Goal: Check status: Check status

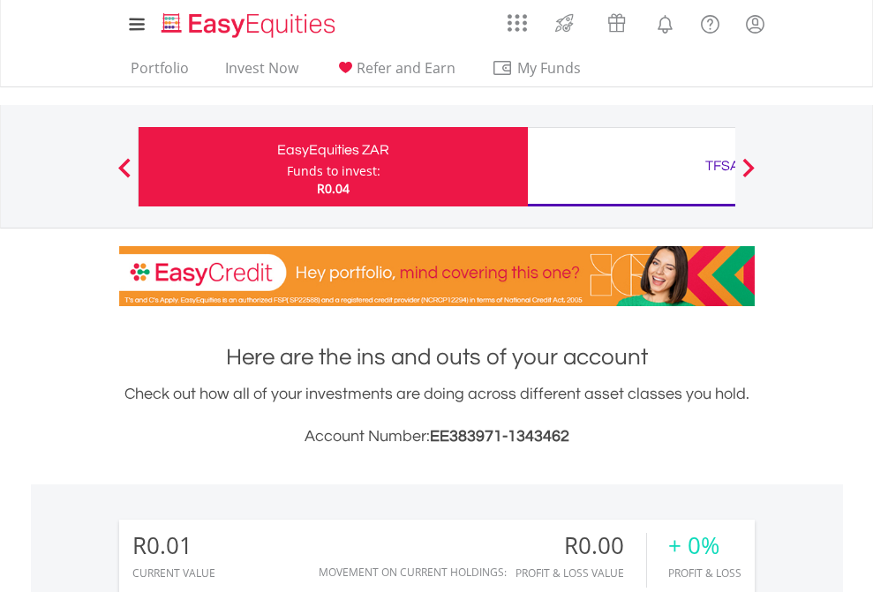
scroll to position [169, 277]
click at [287, 167] on div "Funds to invest:" at bounding box center [334, 171] width 94 height 18
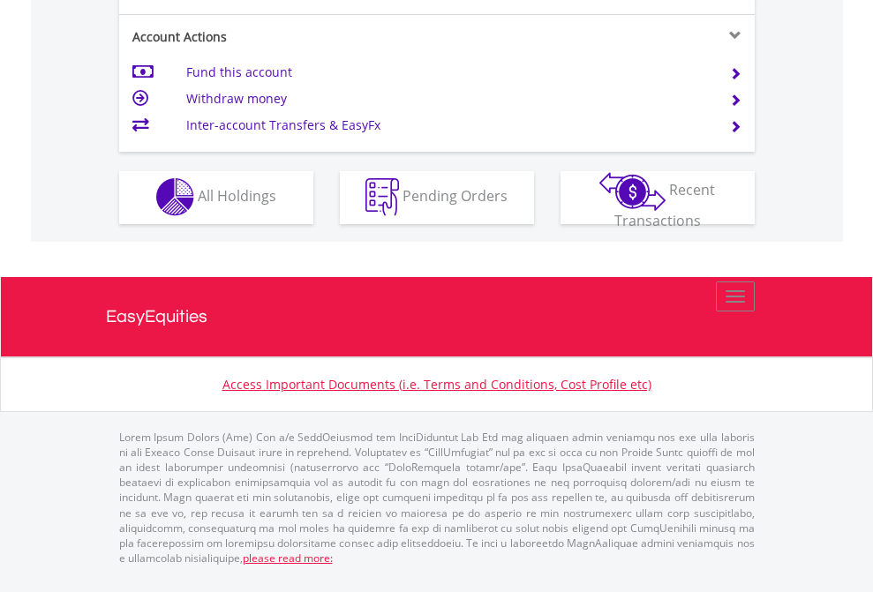
scroll to position [1650, 0]
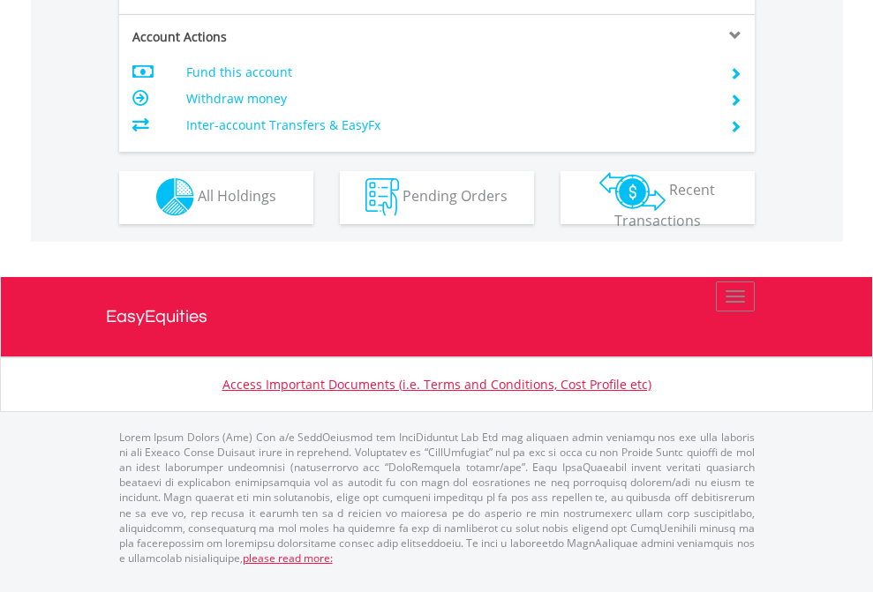
scroll to position [1650, 0]
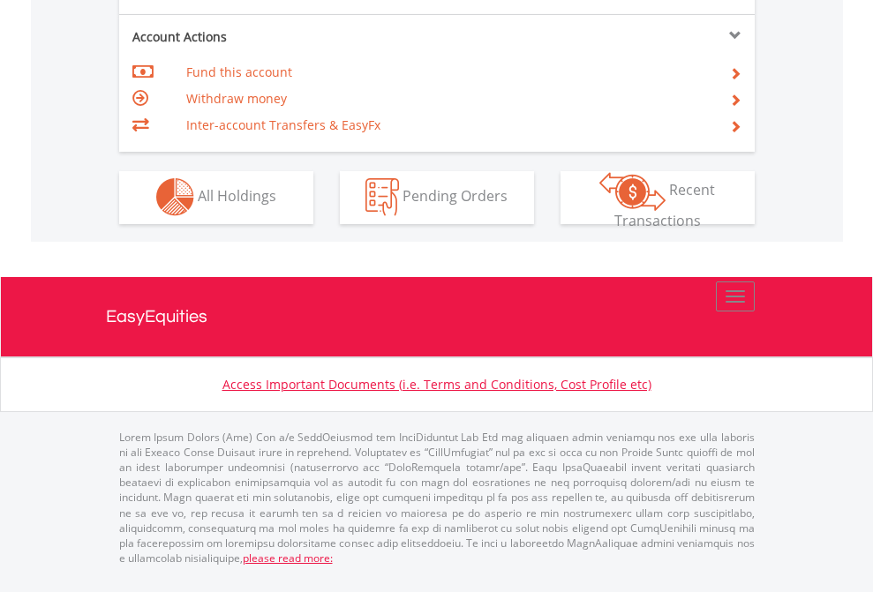
scroll to position [1650, 0]
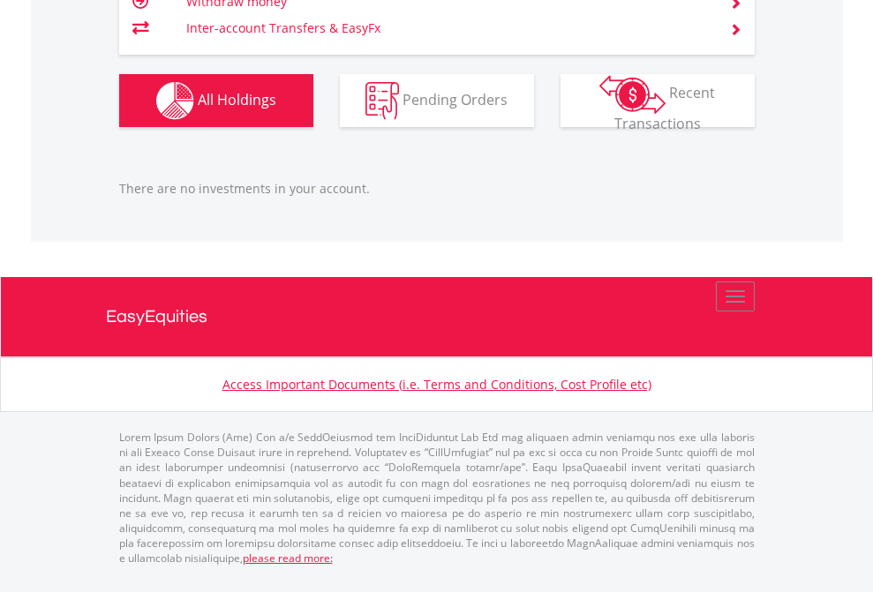
scroll to position [1753, 0]
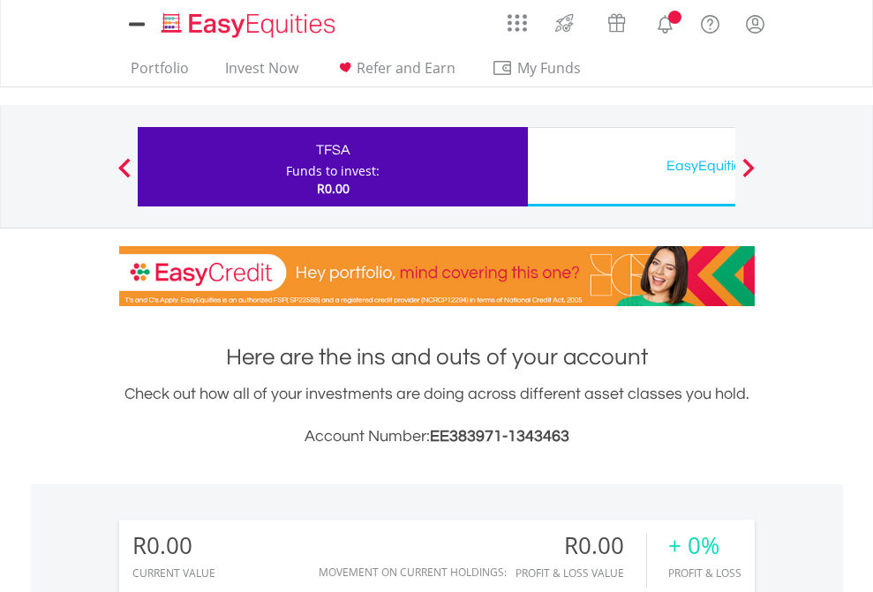
scroll to position [169, 277]
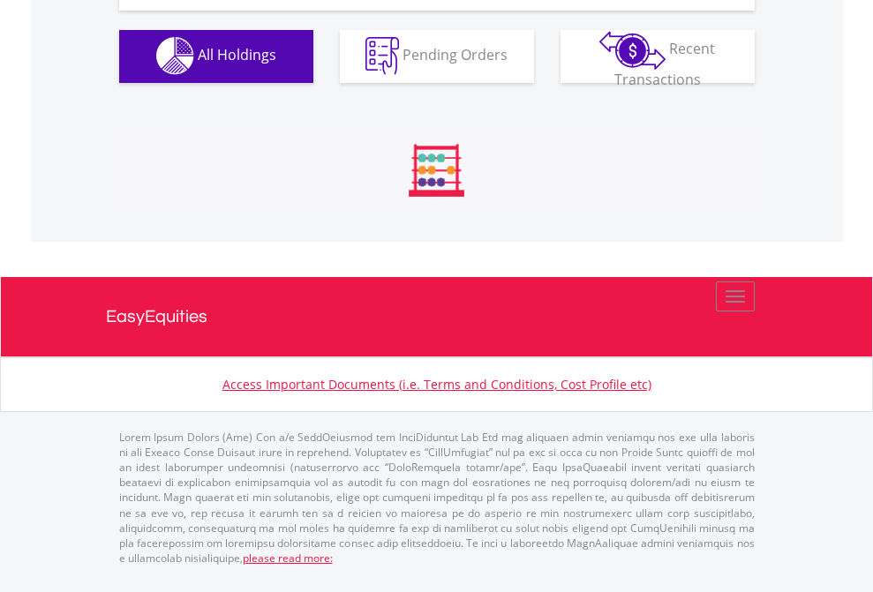
scroll to position [1747, 0]
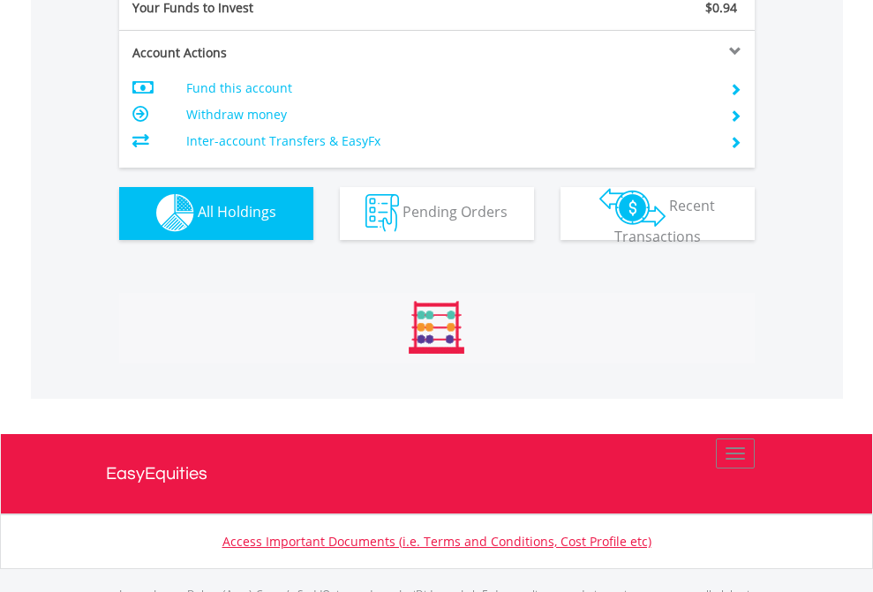
scroll to position [1747, 0]
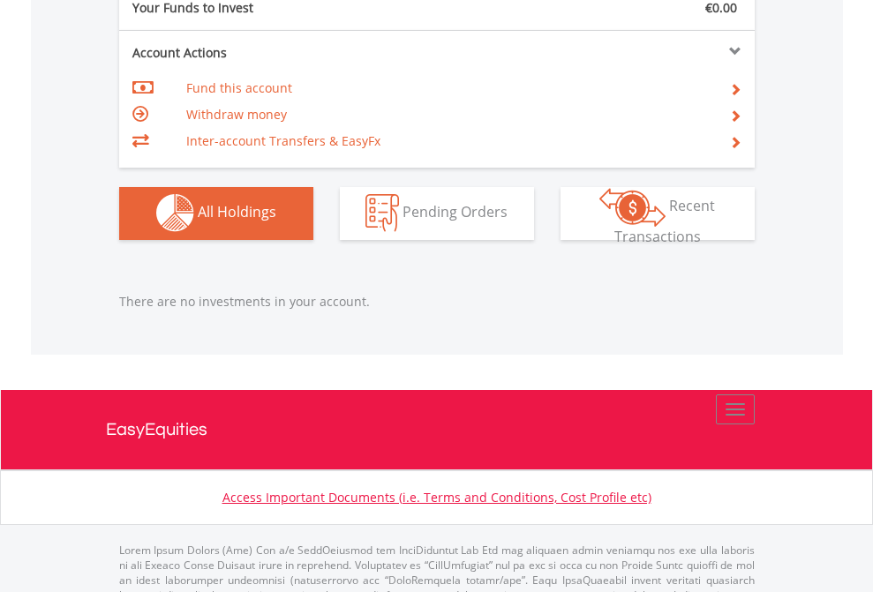
scroll to position [1747, 0]
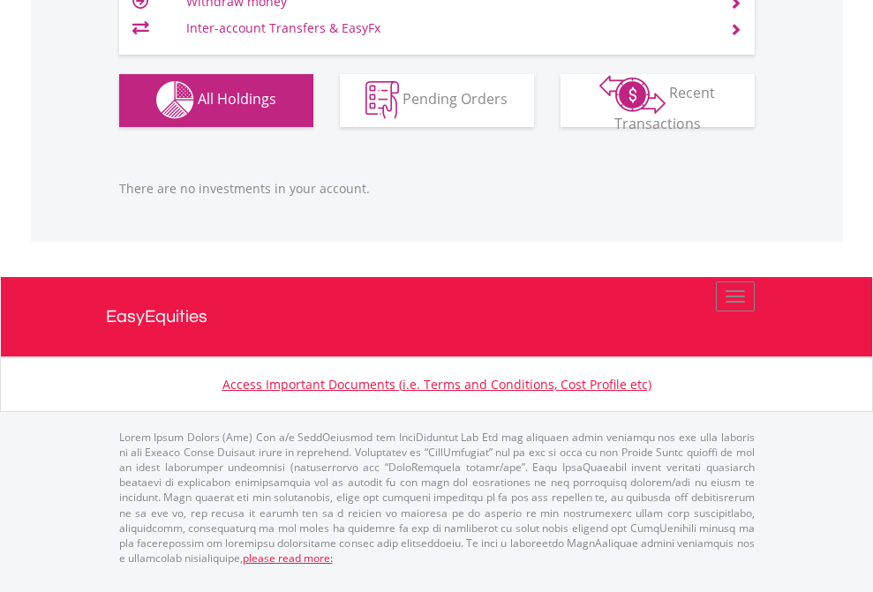
scroll to position [169, 277]
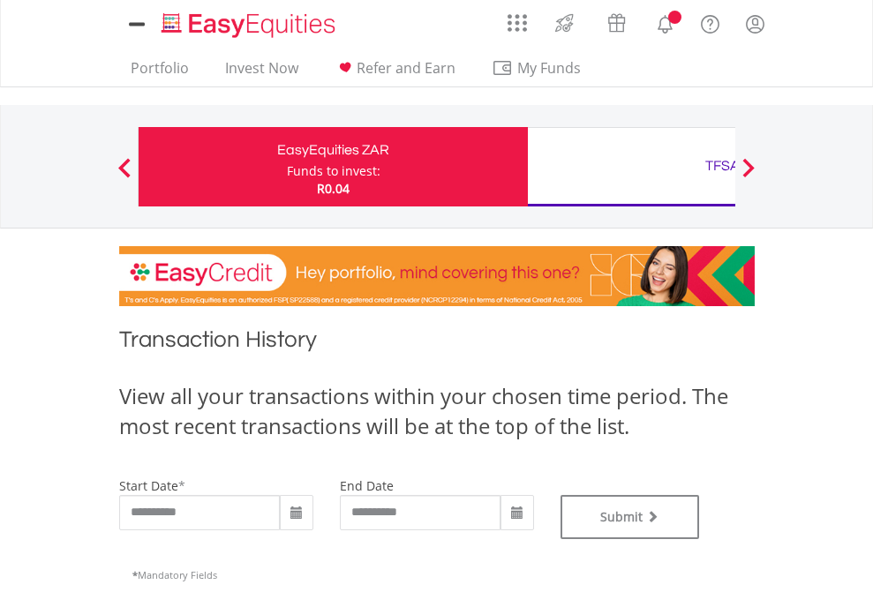
type input "**********"
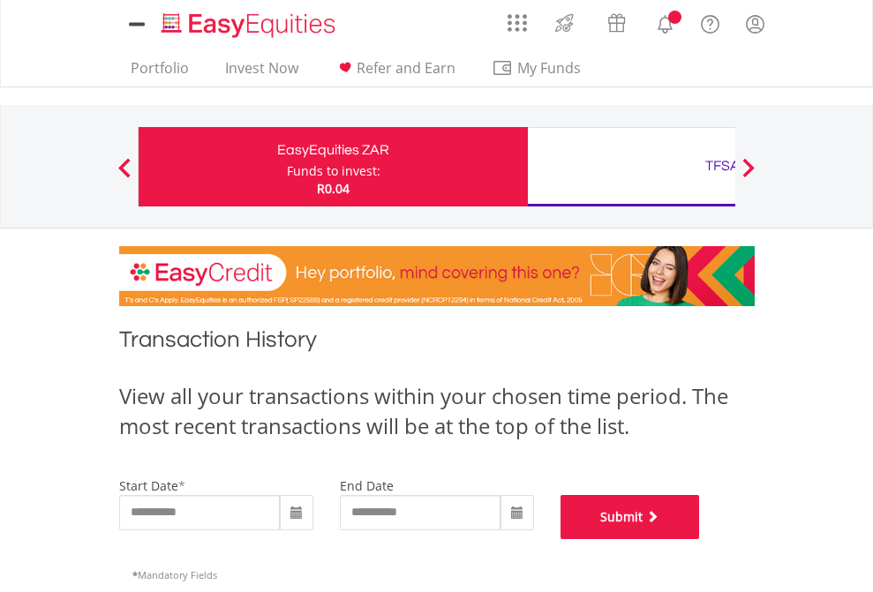
click at [700, 539] on button "Submit" at bounding box center [629, 517] width 139 height 44
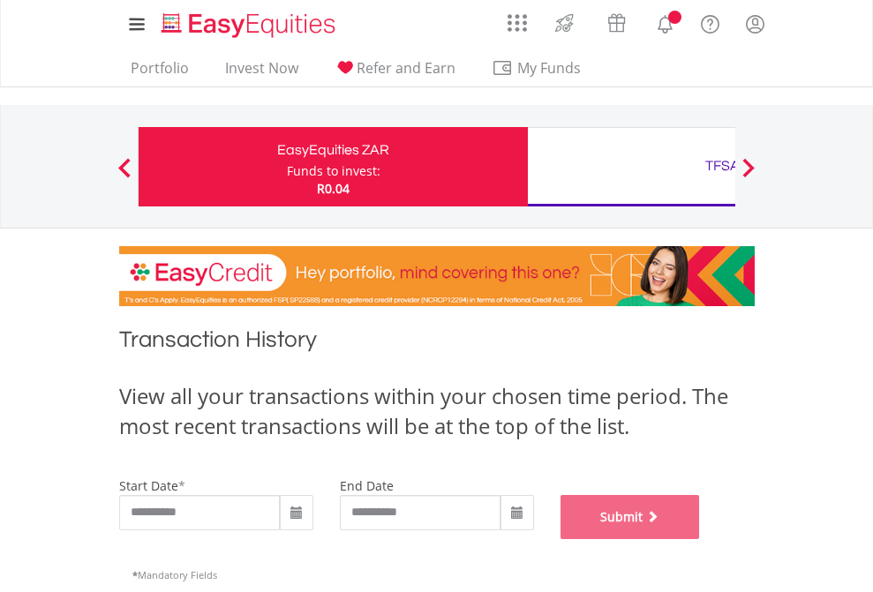
scroll to position [716, 0]
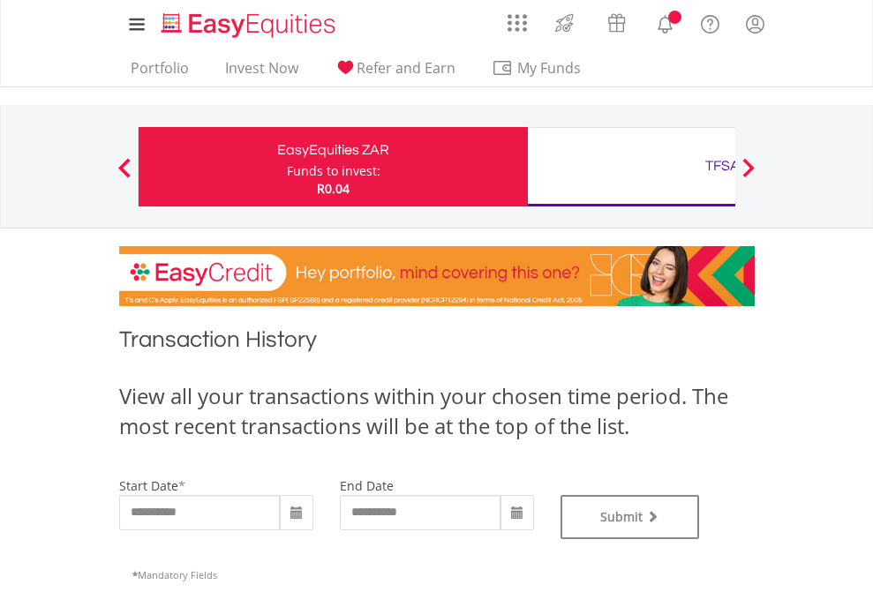
click at [631, 167] on div "TFSA" at bounding box center [722, 166] width 368 height 25
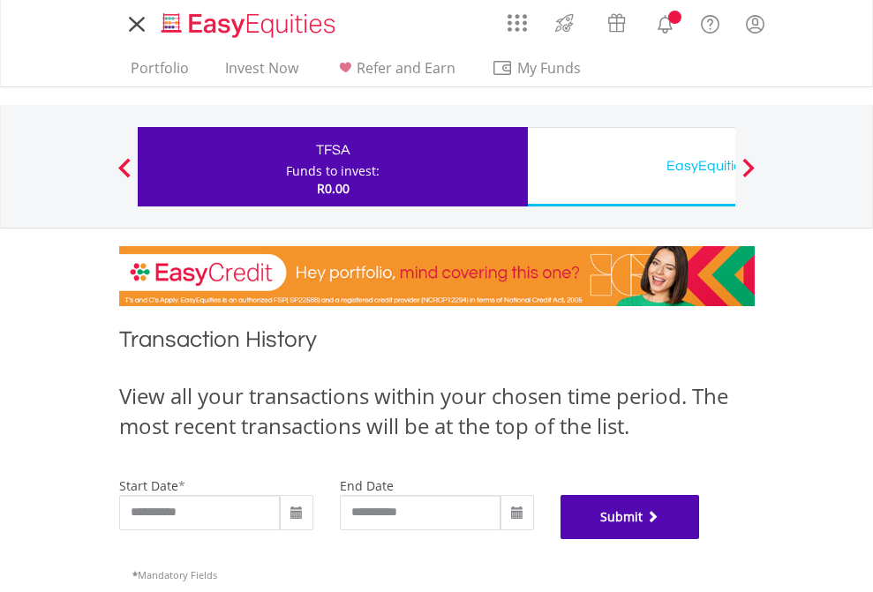
click at [700, 539] on button "Submit" at bounding box center [629, 517] width 139 height 44
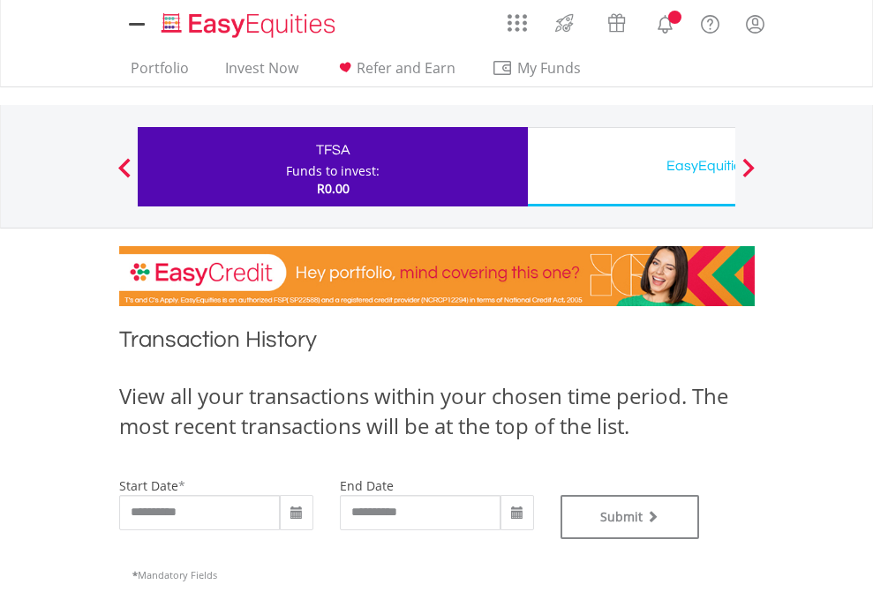
click at [631, 167] on div "EasyEquities USD" at bounding box center [722, 166] width 368 height 25
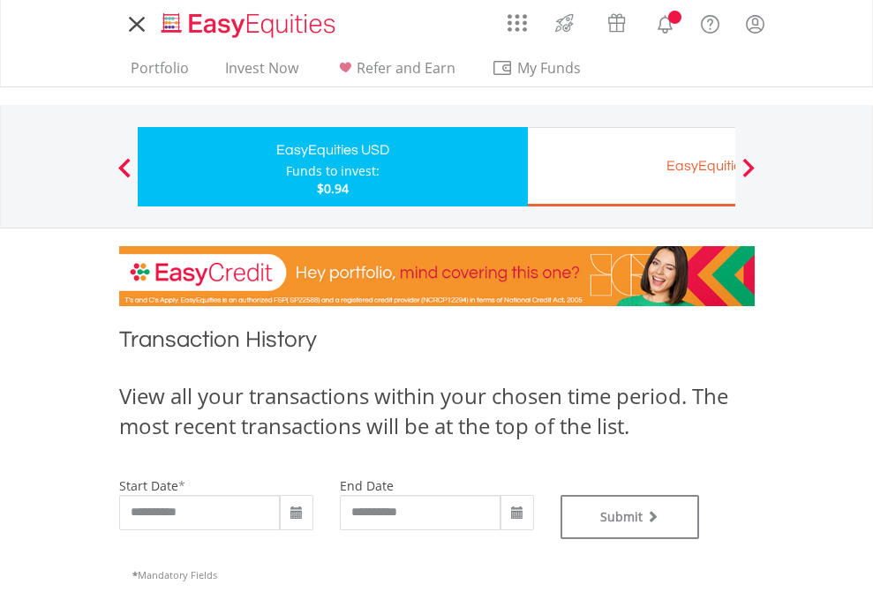
type input "**********"
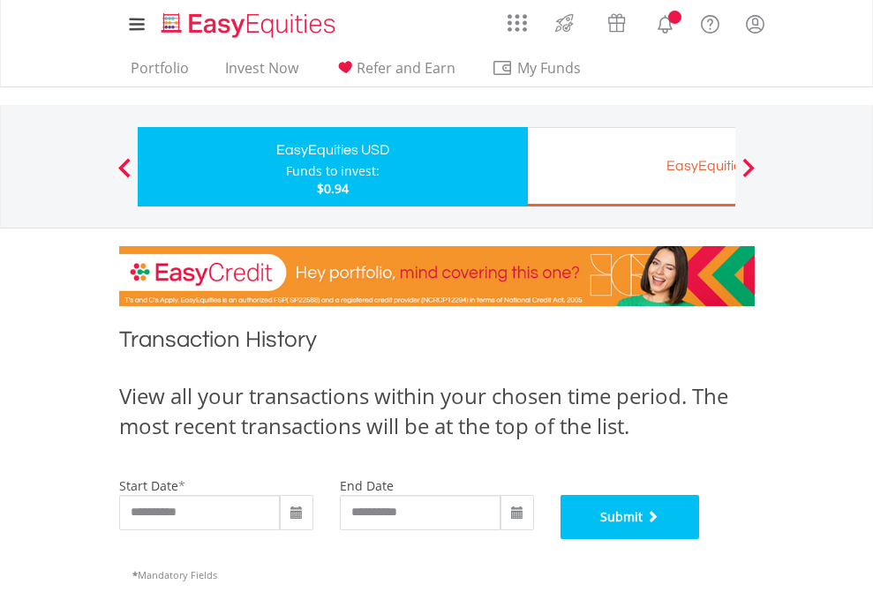
click at [700, 539] on button "Submit" at bounding box center [629, 517] width 139 height 44
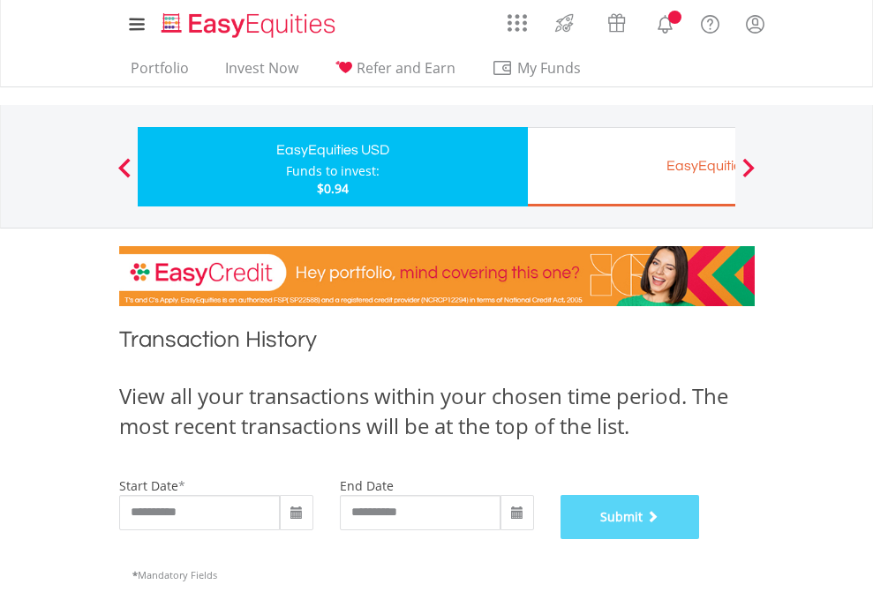
scroll to position [716, 0]
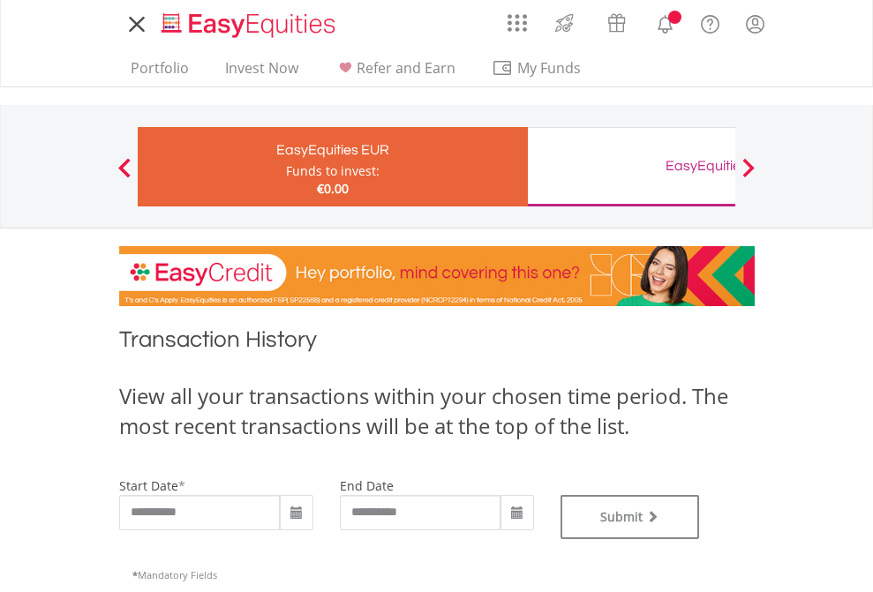
type input "**********"
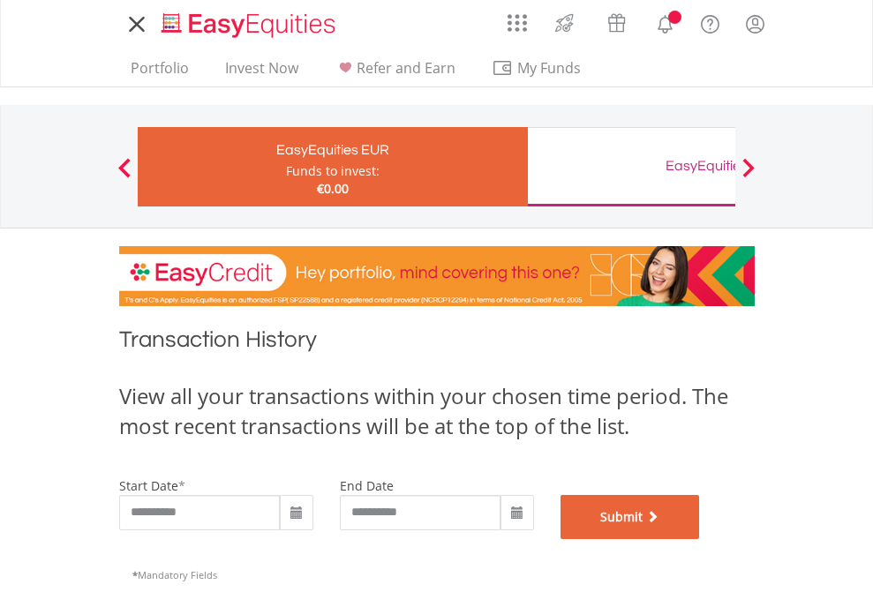
click at [700, 539] on button "Submit" at bounding box center [629, 517] width 139 height 44
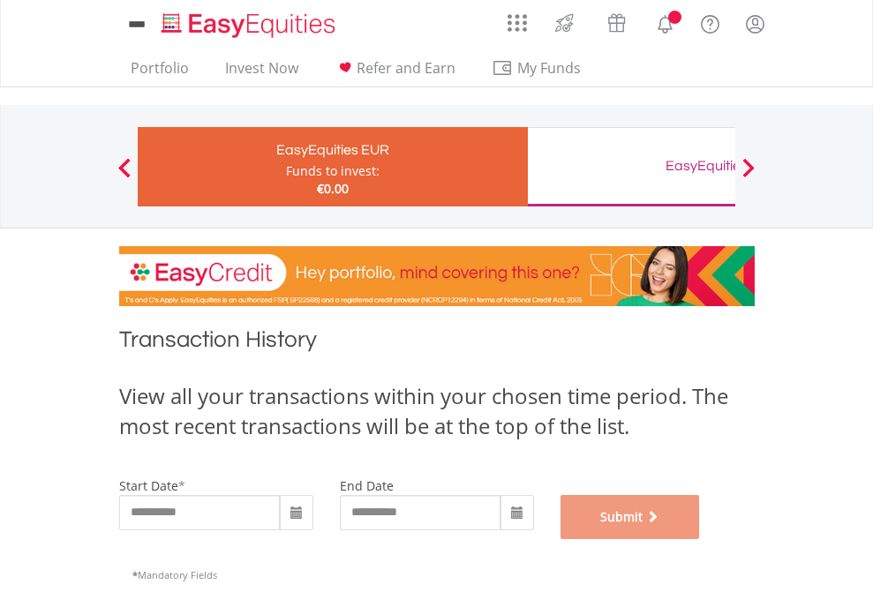
scroll to position [716, 0]
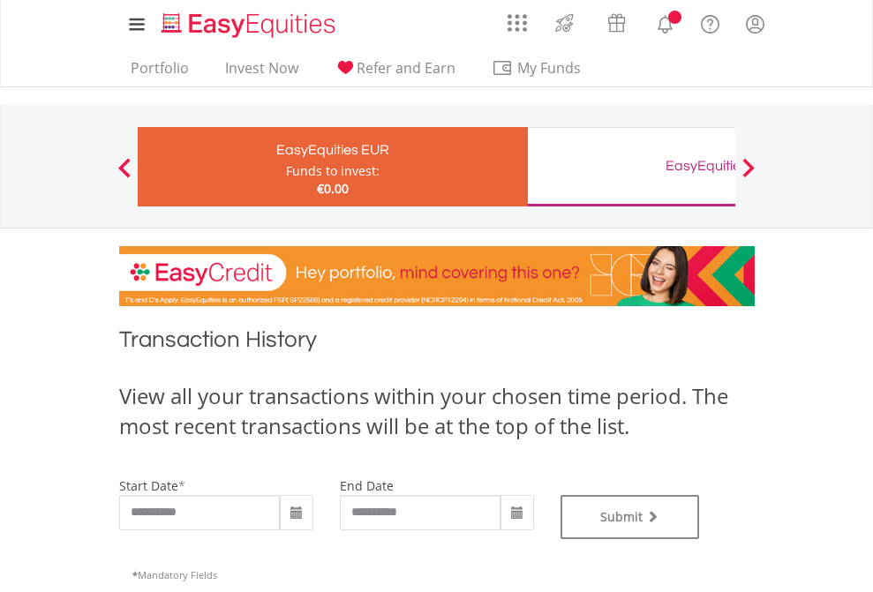
click at [631, 167] on div "EasyEquities GBP" at bounding box center [722, 166] width 368 height 25
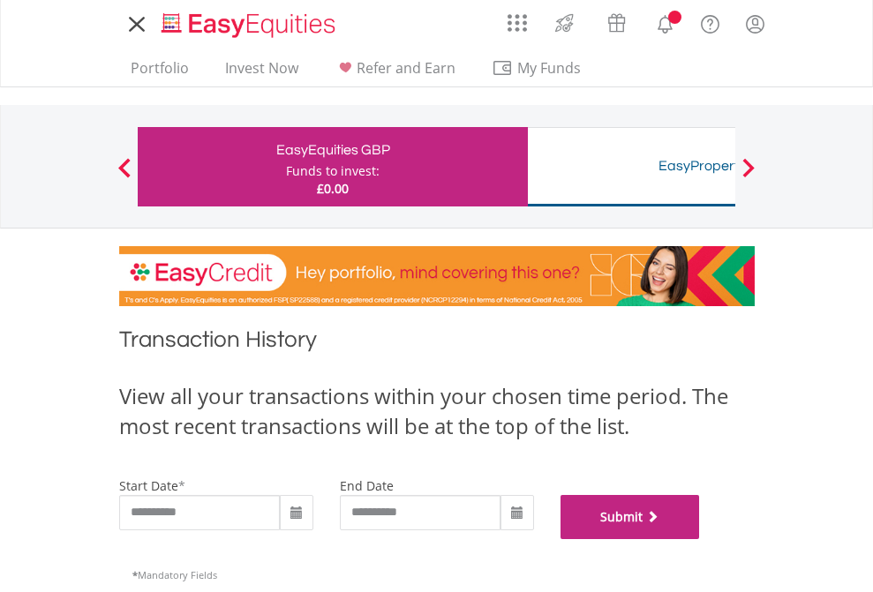
click at [700, 539] on button "Submit" at bounding box center [629, 517] width 139 height 44
